Goal: Task Accomplishment & Management: Complete application form

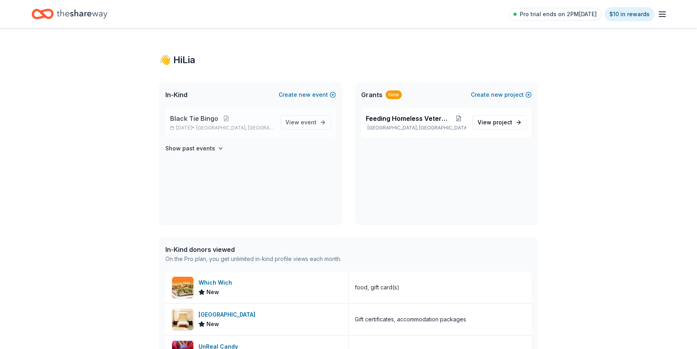
click at [200, 117] on span "Black Tie Bingo" at bounding box center [194, 118] width 48 height 9
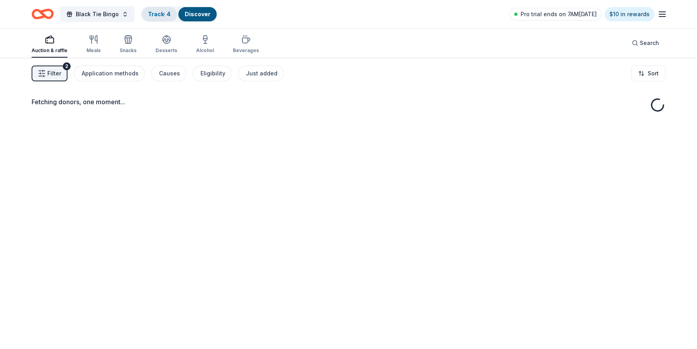
click at [166, 13] on link "Track · 4" at bounding box center [159, 14] width 22 height 7
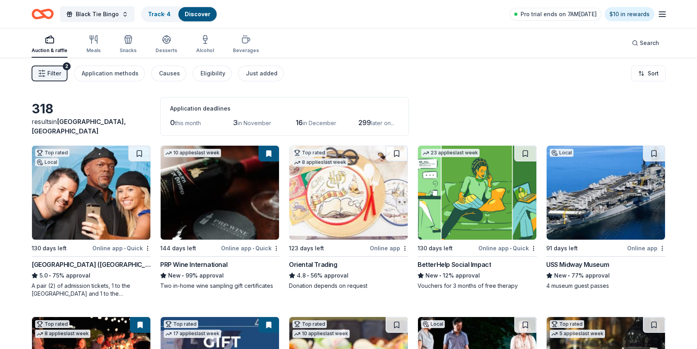
scroll to position [0, 0]
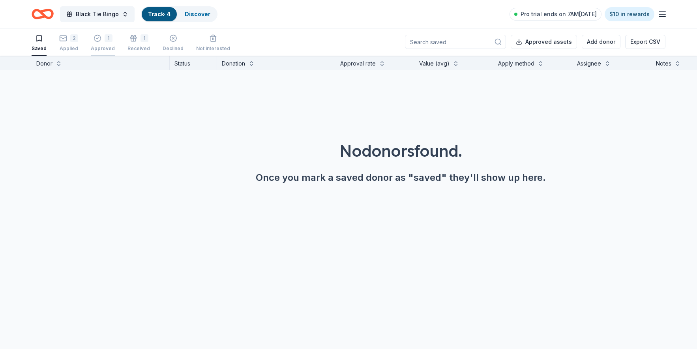
click at [97, 49] on div "Approved" at bounding box center [103, 48] width 24 height 6
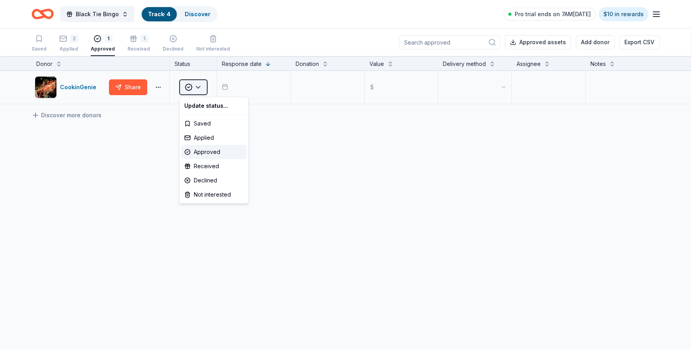
click at [189, 87] on html "Black Tie Bingo Track · 4 Discover Pro trial ends on 7AM, 10/18 $10 in rewards …" at bounding box center [348, 174] width 697 height 349
click at [189, 87] on html "Black Tie Bingo Track · 4 Discover Pro trial ends on 7AM, 10/18 $10 in rewards …" at bounding box center [351, 174] width 703 height 349
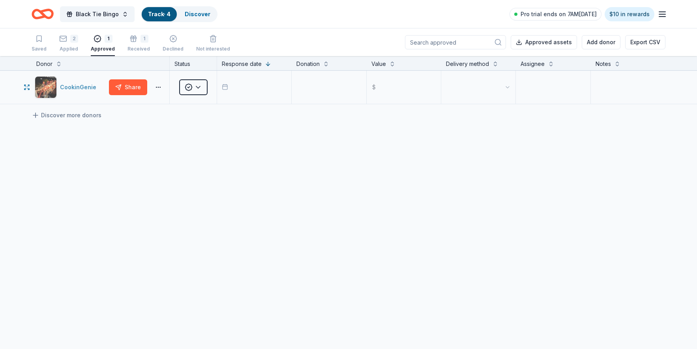
click at [47, 87] on img "button" at bounding box center [45, 87] width 21 height 21
click at [2, 49] on div "Saved 2 Applied 1 Approved 1 Received Declined Not interested Approved assets A…" at bounding box center [348, 42] width 697 height 28
click at [200, 86] on html "Black Tie Bingo Track · 4 Discover Pro trial ends on 7AM, 10/18 $10 in rewards …" at bounding box center [351, 174] width 703 height 349
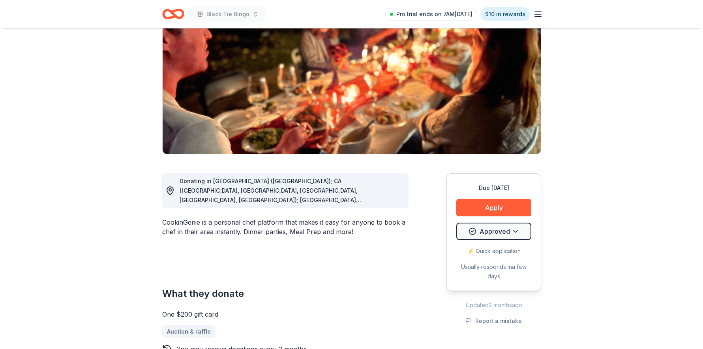
scroll to position [89, 0]
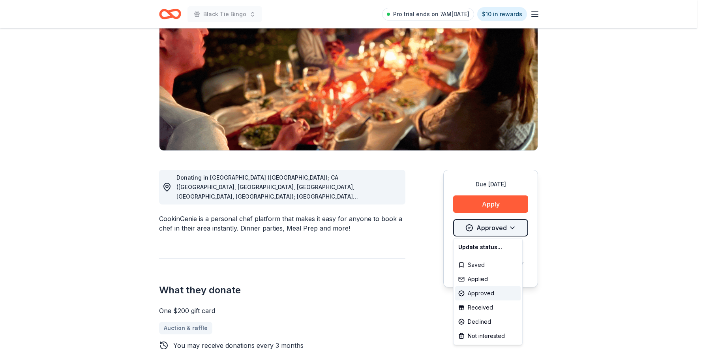
click at [515, 228] on html "Black Tie Bingo Pro trial ends on 7AM[DATE] $10 in rewards Due [DATE] Share Coo…" at bounding box center [351, 85] width 703 height 349
click at [507, 229] on html "Black Tie Bingo Pro trial ends on 7AM[DATE] $10 in rewards Due [DATE] Share Coo…" at bounding box center [351, 85] width 703 height 349
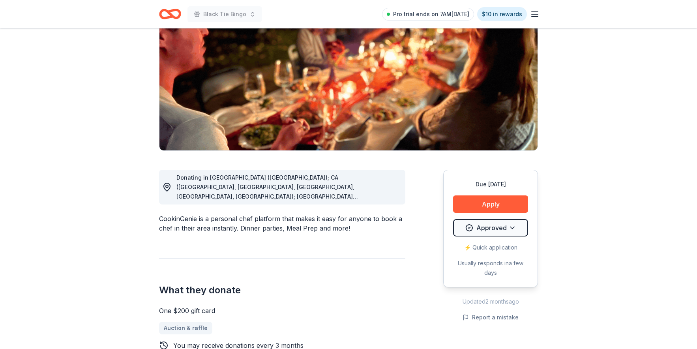
click at [531, 17] on icon "button" at bounding box center [534, 13] width 9 height 9
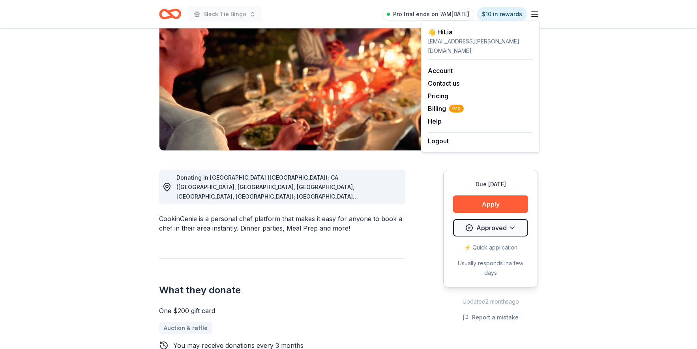
click at [531, 17] on icon "button" at bounding box center [534, 13] width 9 height 9
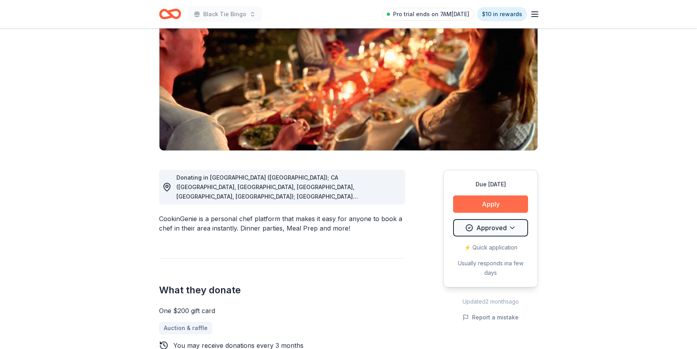
click at [478, 200] on button "Apply" at bounding box center [490, 203] width 75 height 17
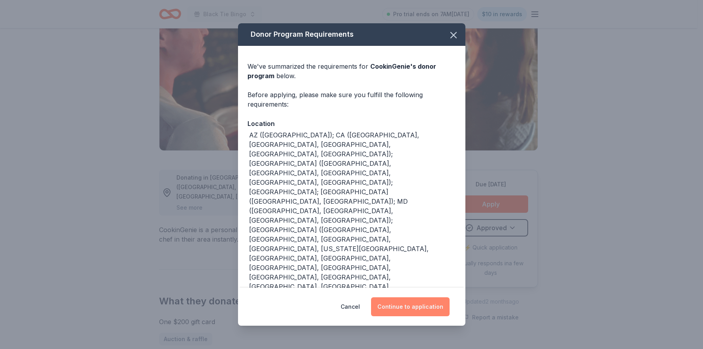
click at [400, 303] on button "Continue to application" at bounding box center [410, 306] width 79 height 19
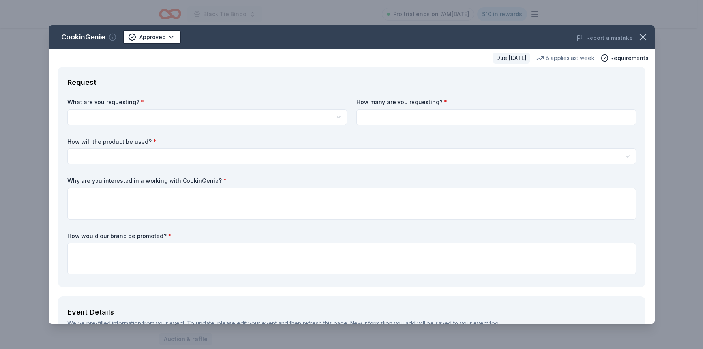
click at [113, 35] on icon "button" at bounding box center [112, 37] width 8 height 8
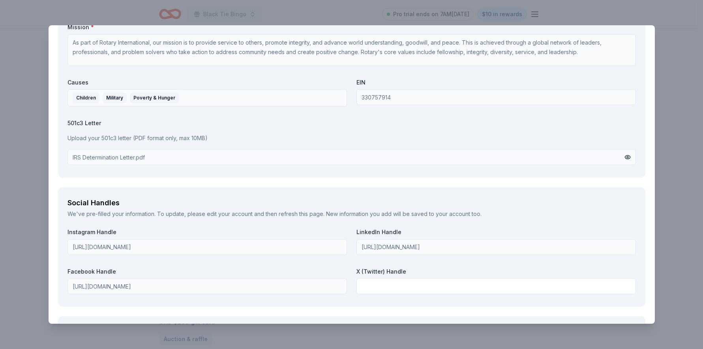
scroll to position [899, 0]
